Goal: Share content

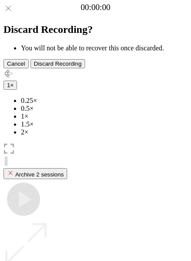
scroll to position [78, 0]
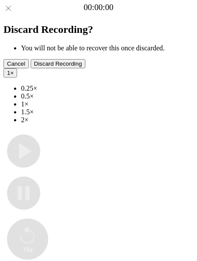
type input "**********"
